Goal: Information Seeking & Learning: Learn about a topic

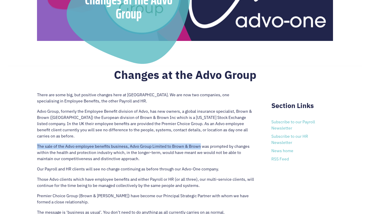
drag, startPoint x: 37, startPoint y: 138, endPoint x: 199, endPoint y: 142, distance: 162.5
click at [199, 143] on p "The sale of the Advo employee benefits business, Advo Group Limited to Brown & …" at bounding box center [146, 154] width 218 height 23
copy p "The sale of the Advo employee benefits business, Advo Group Limited to Brown & …"
click at [184, 166] on p "Our Payroll and HR clients will see no change continuing as before through our …" at bounding box center [146, 171] width 218 height 10
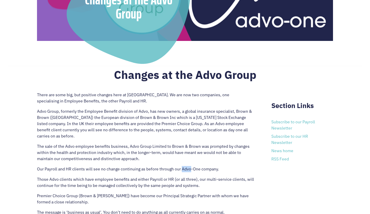
click at [184, 166] on p "Our Payroll and HR clients will see no change continuing as before through our …" at bounding box center [146, 171] width 218 height 10
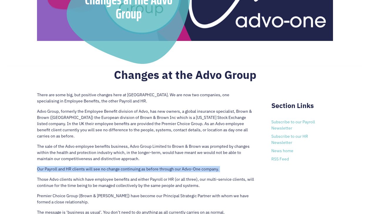
click at [184, 166] on p "Our Payroll and HR clients will see no change continuing as before through our …" at bounding box center [146, 171] width 218 height 10
copy div "Our Payroll and HR clients will see no change continuing as before through our …"
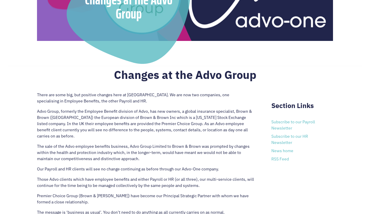
click at [175, 135] on p "Advo Group, formerly the Employee Benefit division of Advo, has new owners, a g…" at bounding box center [146, 125] width 218 height 35
click at [287, 69] on h2 "Changes at the Advo Group" at bounding box center [185, 76] width 296 height 16
